Goal: Transaction & Acquisition: Purchase product/service

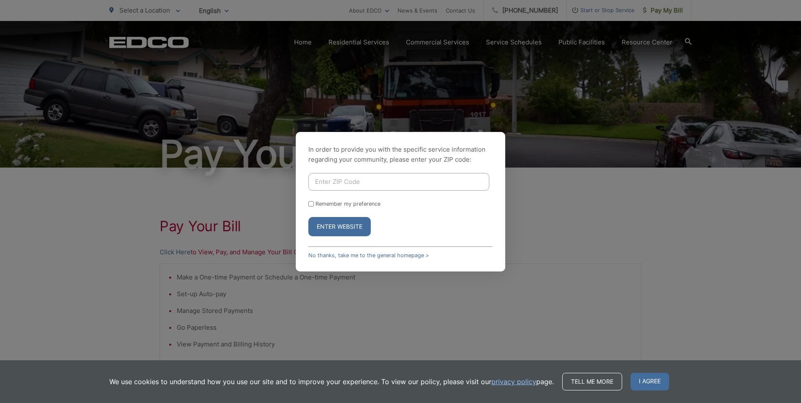
click at [361, 182] on input "Enter ZIP Code" at bounding box center [398, 182] width 181 height 18
type input "92108"
click at [343, 224] on button "Enter Website" at bounding box center [339, 226] width 62 height 19
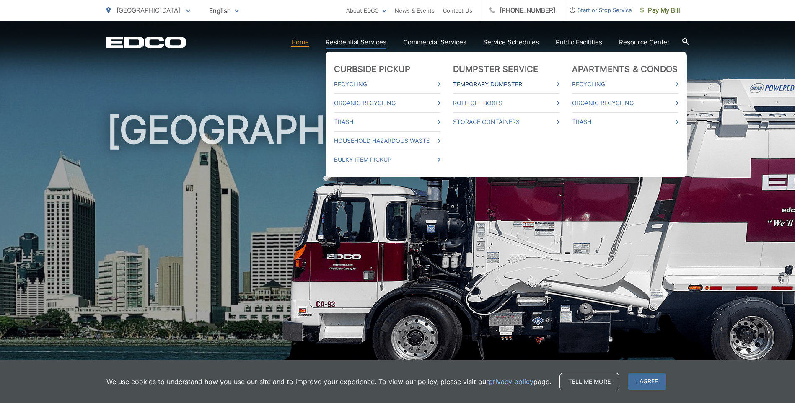
click at [559, 83] on icon at bounding box center [558, 84] width 3 height 4
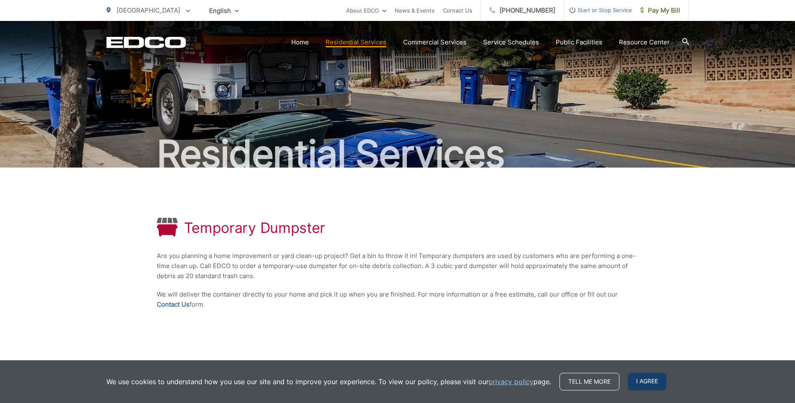
click at [645, 382] on span "I agree" at bounding box center [646, 382] width 39 height 18
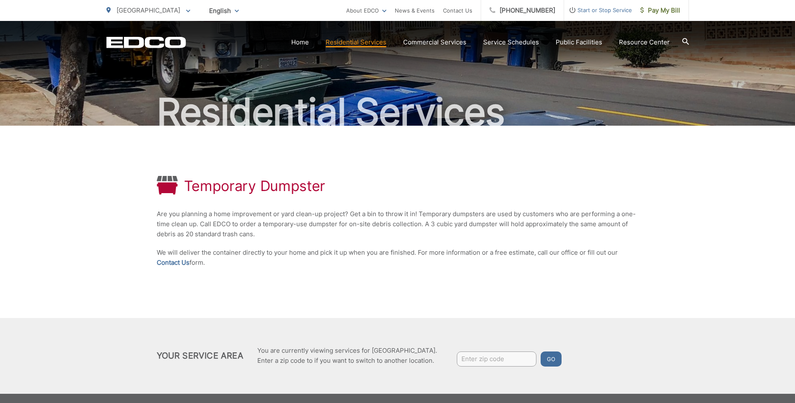
scroll to position [85, 0]
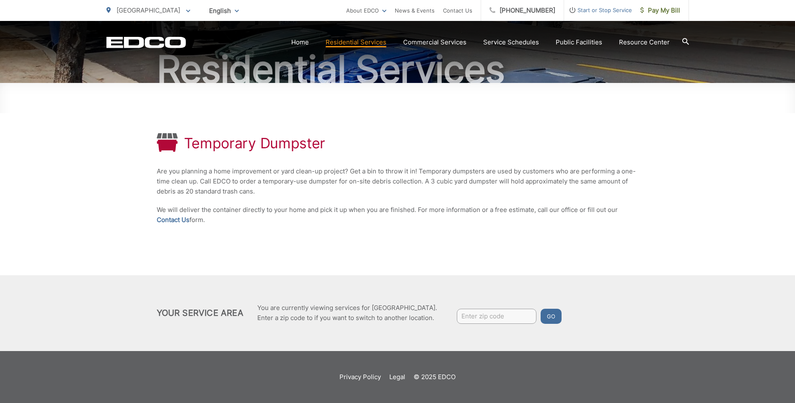
click at [478, 318] on input "Enter zip code" at bounding box center [497, 316] width 80 height 15
type input "92108"
click at [552, 315] on button "Go" at bounding box center [550, 316] width 21 height 15
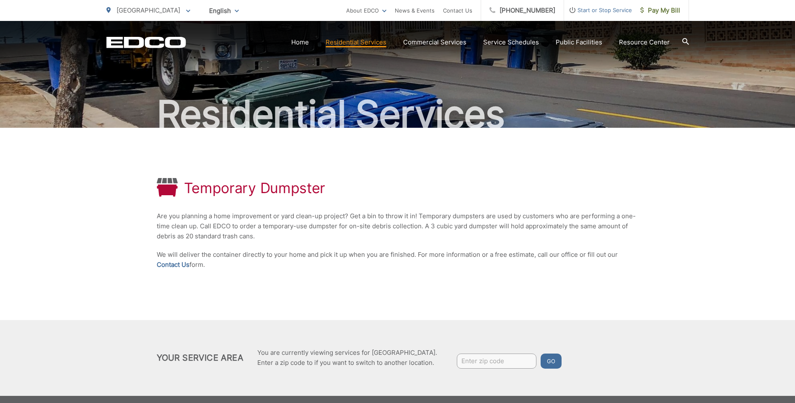
scroll to position [42, 0]
